Goal: Ask a question

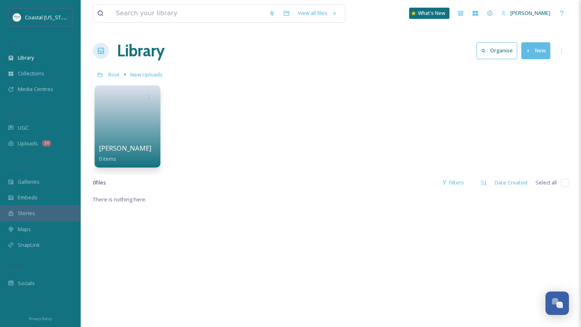
click at [120, 127] on link at bounding box center [128, 123] width 58 height 39
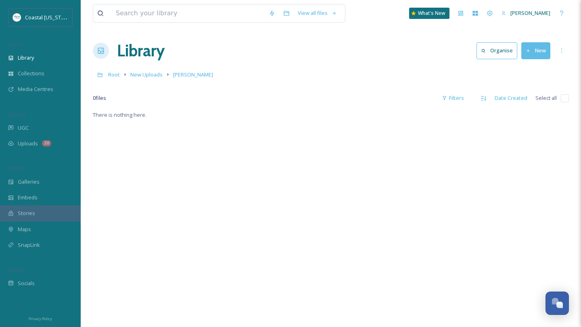
scroll to position [110, 0]
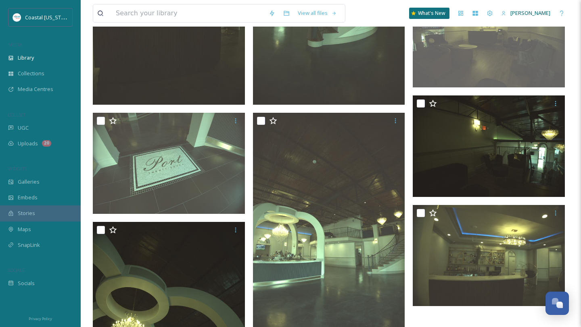
scroll to position [1045, 0]
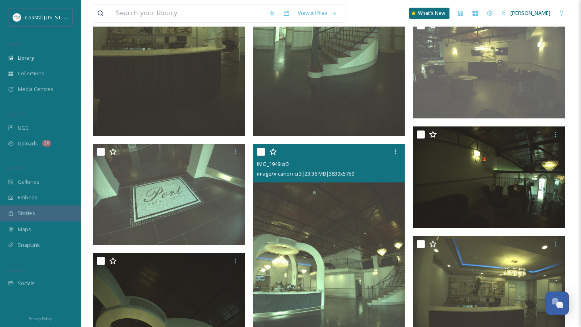
click at [333, 242] on img at bounding box center [329, 258] width 152 height 228
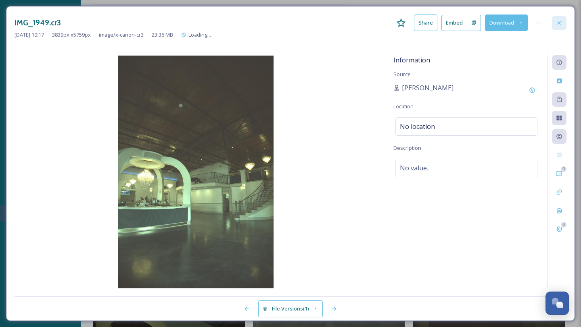
click at [559, 26] on div at bounding box center [559, 23] width 15 height 15
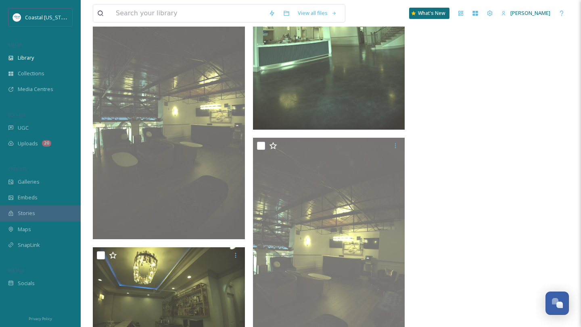
scroll to position [1685, 0]
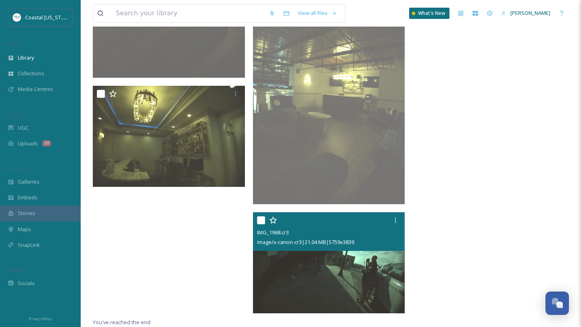
click at [317, 261] on img at bounding box center [329, 264] width 152 height 102
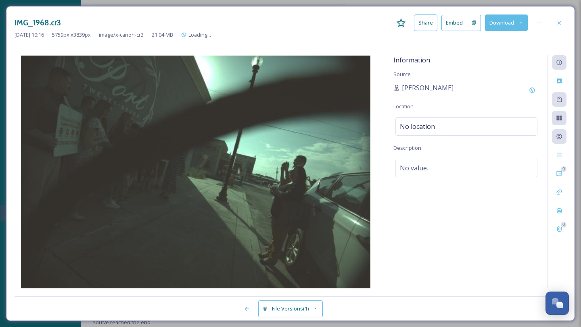
scroll to position [1575, 0]
click at [270, 167] on img at bounding box center [196, 172] width 362 height 233
click at [562, 26] on div at bounding box center [559, 23] width 15 height 15
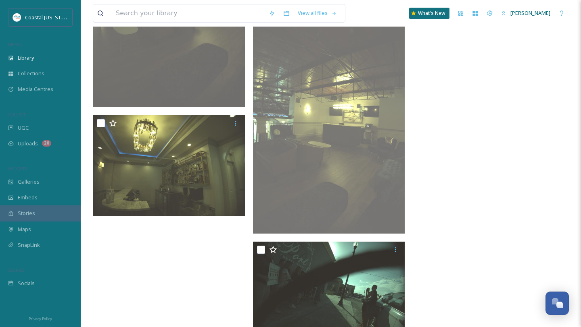
scroll to position [1685, 0]
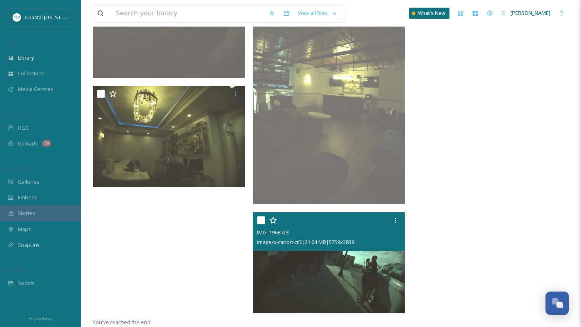
click at [325, 279] on img at bounding box center [329, 264] width 152 height 102
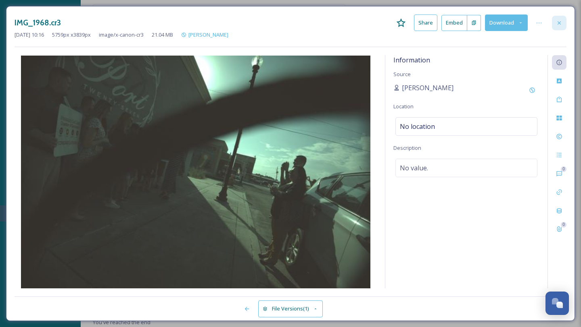
click at [554, 24] on div at bounding box center [559, 23] width 15 height 15
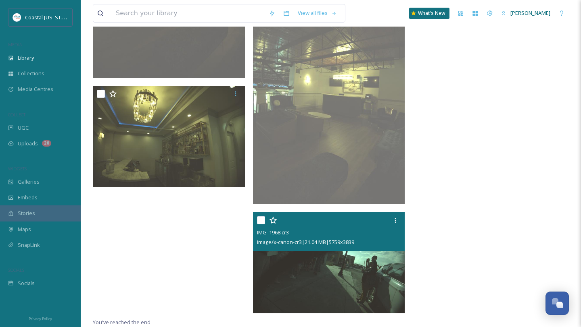
click at [305, 124] on img at bounding box center [329, 90] width 152 height 228
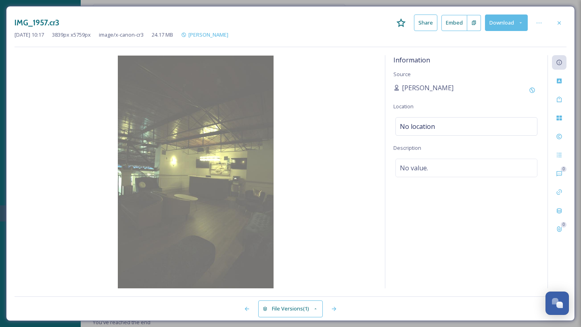
click at [567, 19] on div "IMG_1957.cr3 Share Embed Download Oct 03 2025 10:17 3839 px x 5759 px image/x-c…" at bounding box center [290, 163] width 569 height 315
click at [563, 21] on div at bounding box center [559, 23] width 15 height 15
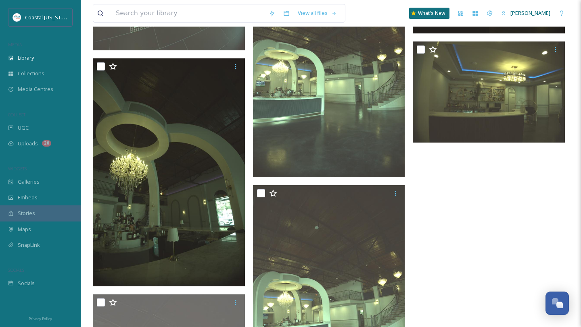
scroll to position [1239, 0]
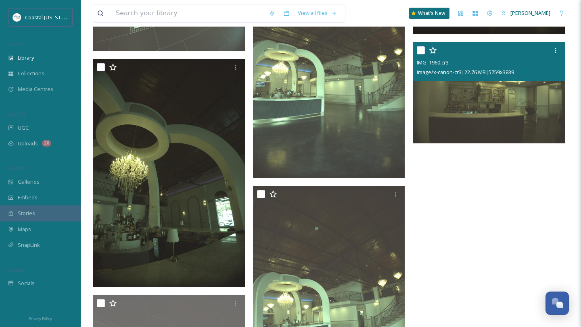
click at [488, 92] on img at bounding box center [489, 93] width 152 height 102
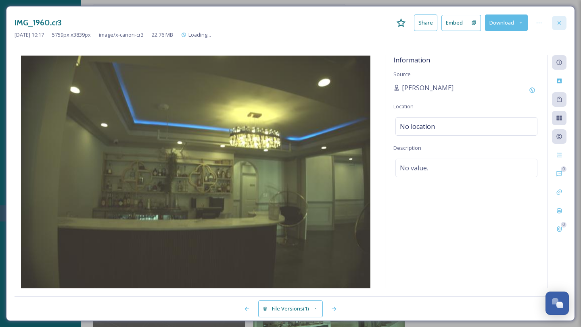
click at [565, 25] on div at bounding box center [559, 23] width 15 height 15
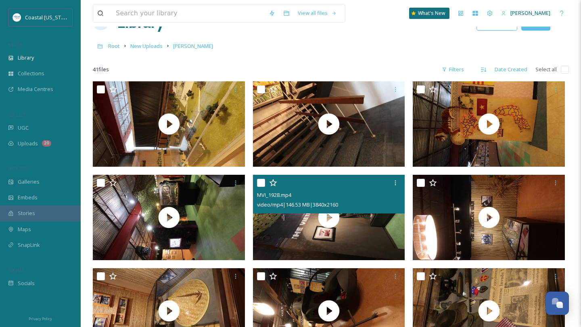
scroll to position [31, 0]
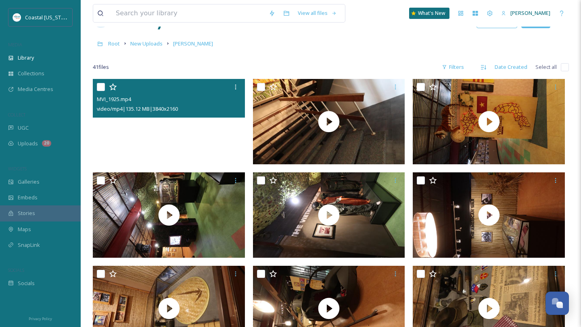
click at [184, 131] on video "MVI_1925.mp4" at bounding box center [169, 122] width 152 height 86
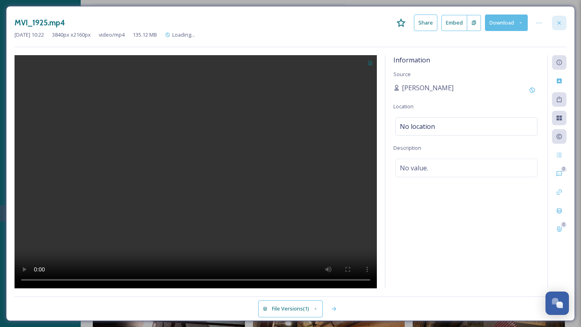
click at [560, 24] on icon at bounding box center [559, 23] width 6 height 6
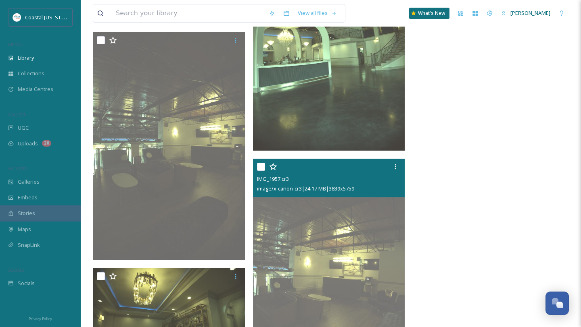
scroll to position [1685, 0]
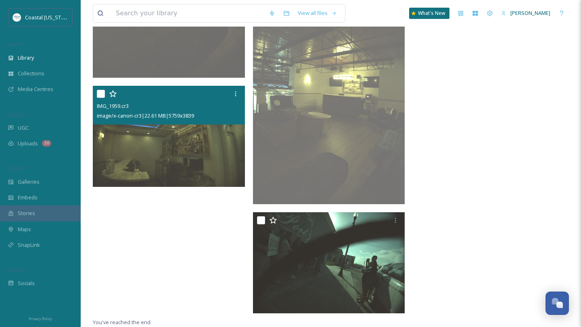
click at [171, 138] on img at bounding box center [169, 137] width 152 height 102
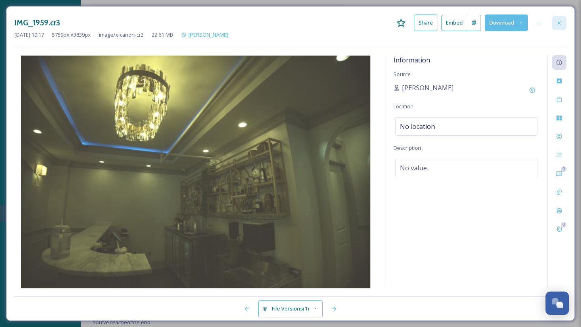
click at [561, 25] on icon at bounding box center [559, 23] width 6 height 6
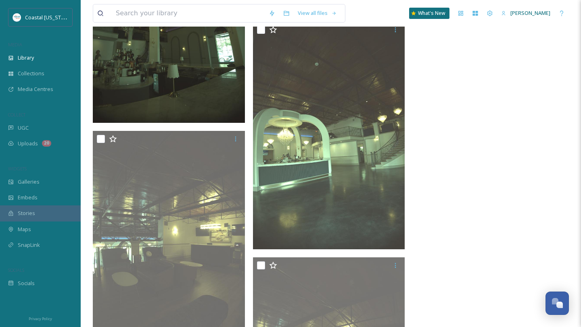
scroll to position [1685, 0]
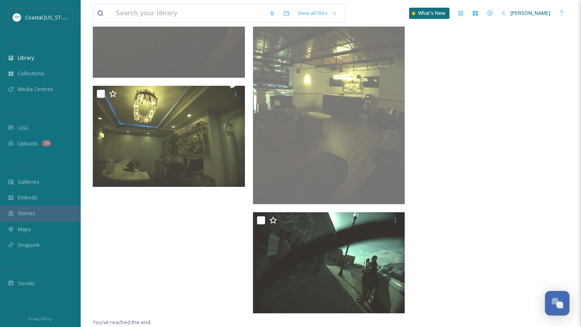
click at [554, 307] on div "Open Chat" at bounding box center [557, 303] width 24 height 14
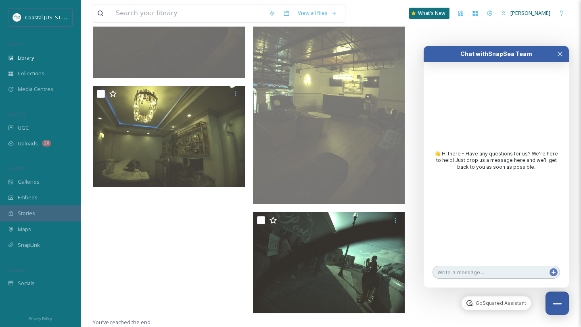
click at [487, 274] on textarea at bounding box center [495, 272] width 127 height 13
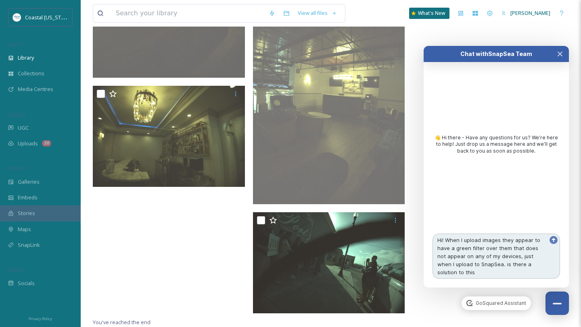
type textarea "Hi! When I upload images they appear to have a green filter over them that does…"
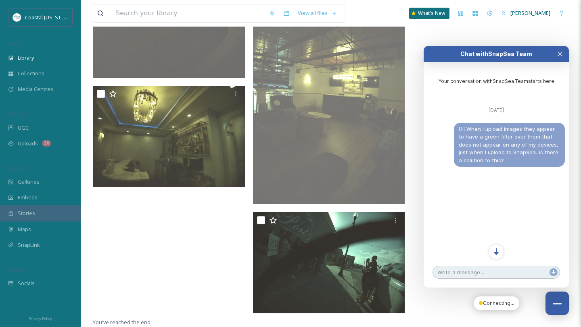
scroll to position [35, 0]
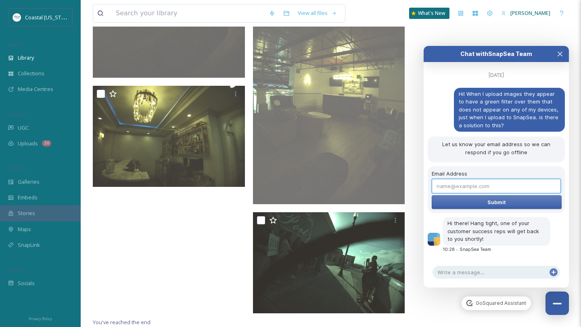
click at [462, 188] on input "Email Address" at bounding box center [496, 186] width 129 height 15
type input "[PERSON_NAME][EMAIL_ADDRESS][DOMAIN_NAME]"
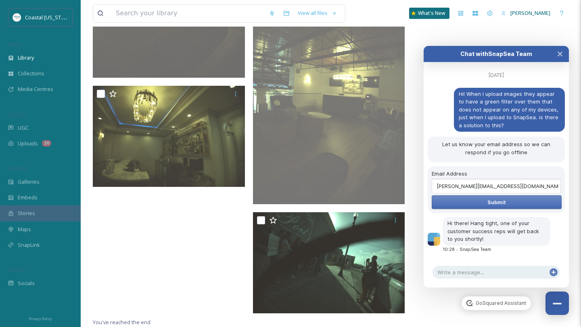
click at [496, 200] on span "Submit" at bounding box center [496, 202] width 19 height 6
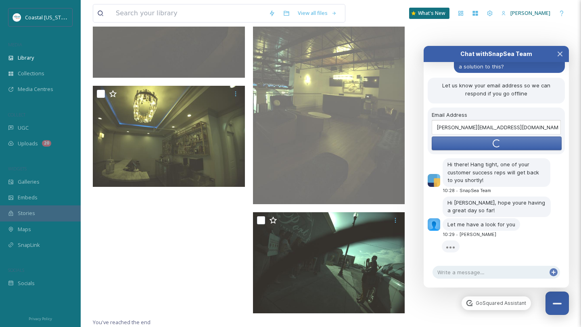
scroll to position [109, 0]
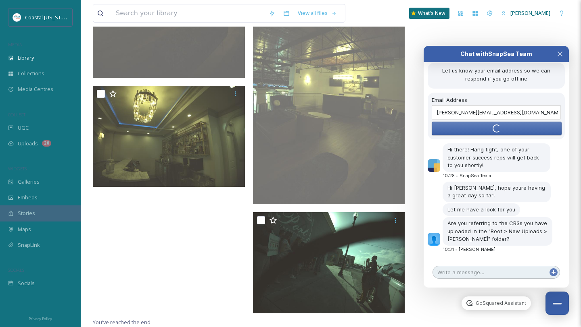
click at [457, 271] on textarea at bounding box center [495, 272] width 127 height 13
type textarea "YEs"
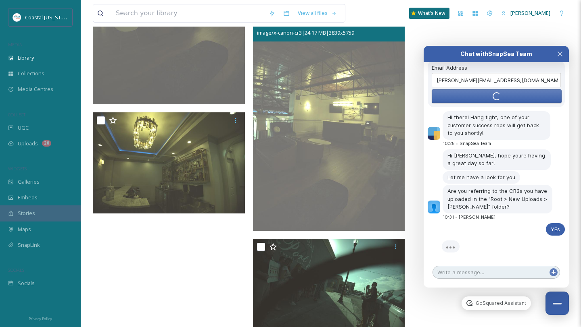
scroll to position [1685, 0]
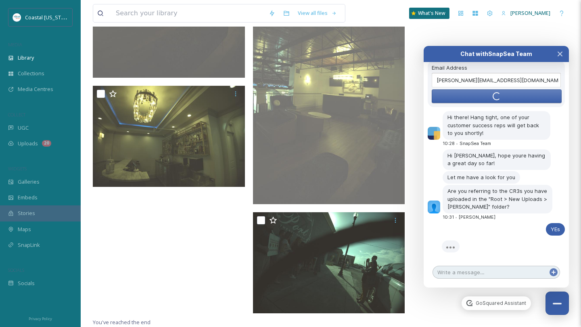
click at [450, 275] on textarea at bounding box center [495, 272] width 127 height 13
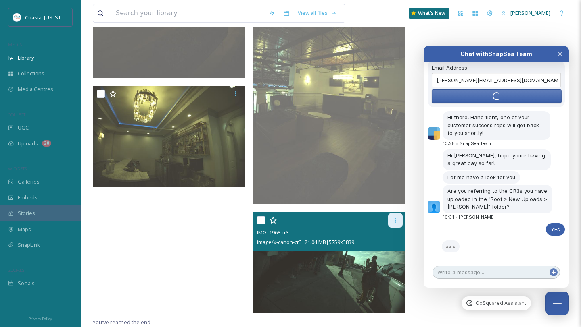
scroll to position [188, 0]
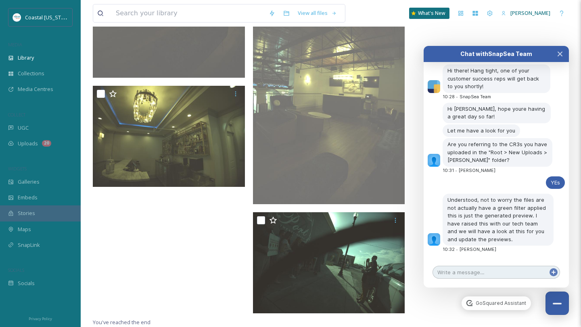
click at [488, 267] on textarea at bounding box center [495, 272] width 127 height 13
type textarea "Thank you I appreciate it"
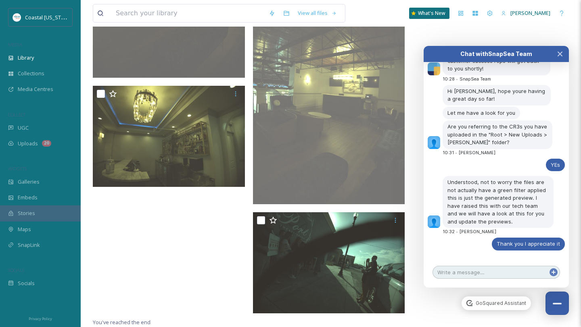
scroll to position [252, 0]
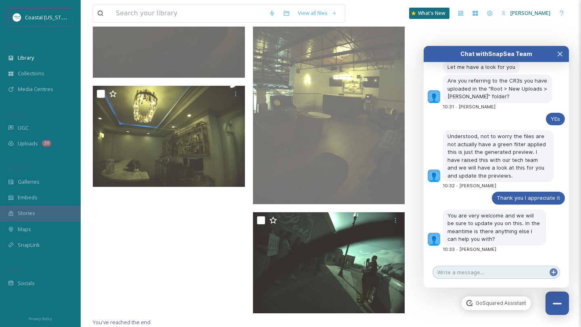
click at [471, 271] on textarea at bounding box center [495, 272] width 127 height 13
type textarea "That is all, thank you again have a nice day"
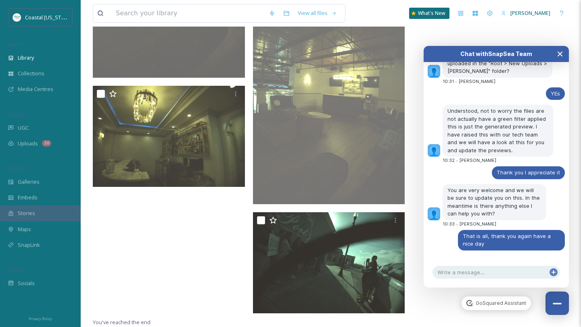
scroll to position [292, 0]
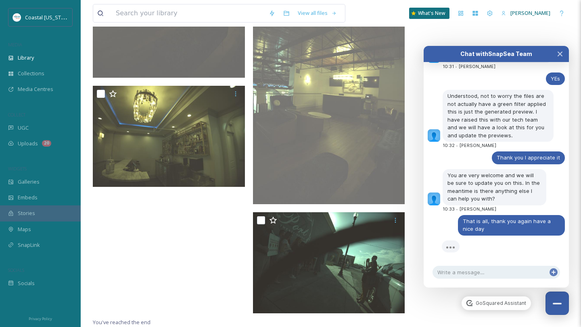
drag, startPoint x: 562, startPoint y: 50, endPoint x: 473, endPoint y: 76, distance: 92.4
click at [473, 76] on div "Chat with SnapSea Team GoSquared Assistant Your conversation with SnapSea Team …" at bounding box center [495, 167] width 145 height 242
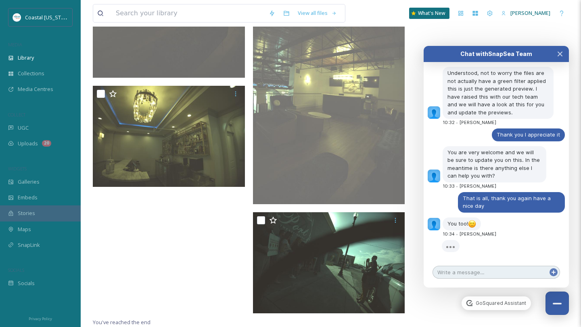
scroll to position [300, 0]
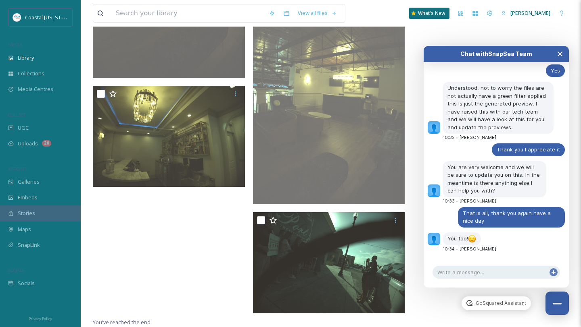
click at [561, 56] on icon "Close Chat" at bounding box center [560, 54] width 6 height 6
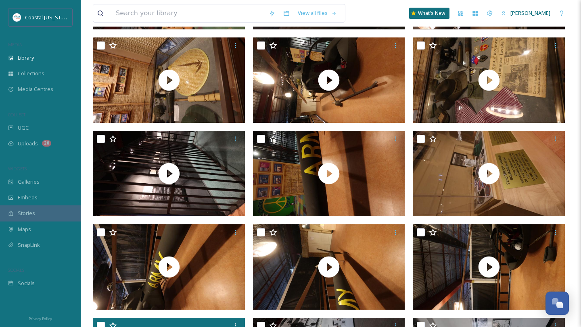
scroll to position [0, 0]
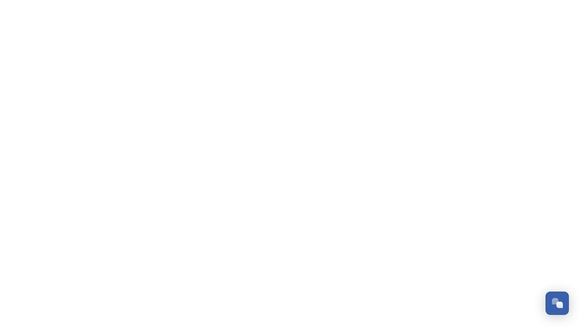
scroll to position [266, 0]
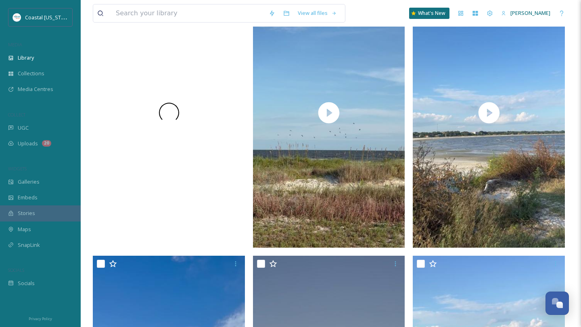
scroll to position [133, 0]
